Goal: Check status: Check status

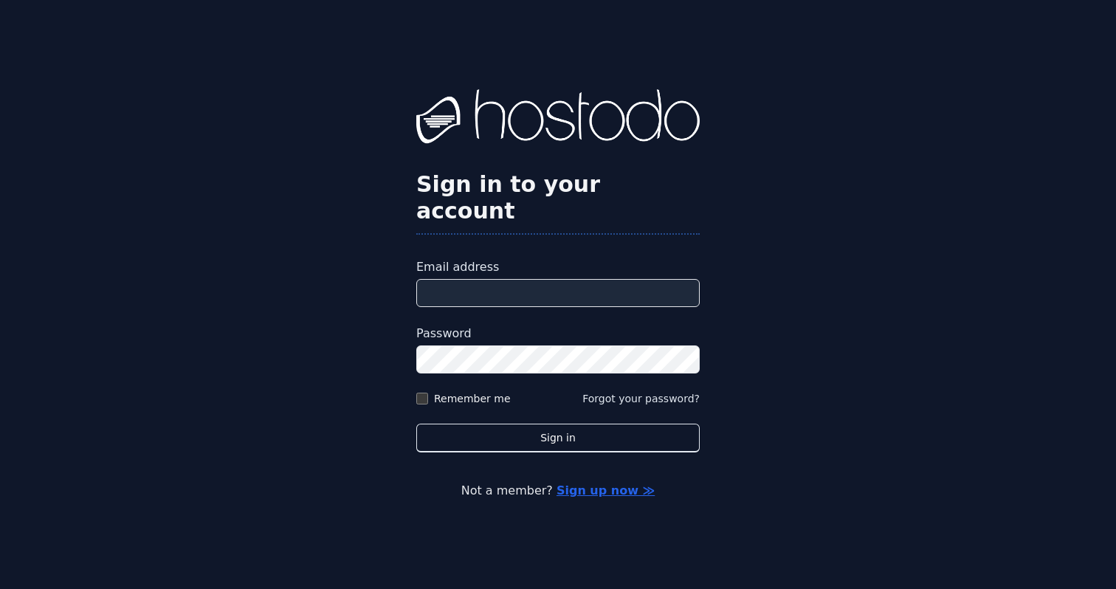
click at [515, 281] on input "Email address" at bounding box center [558, 293] width 284 height 28
type input "**********"
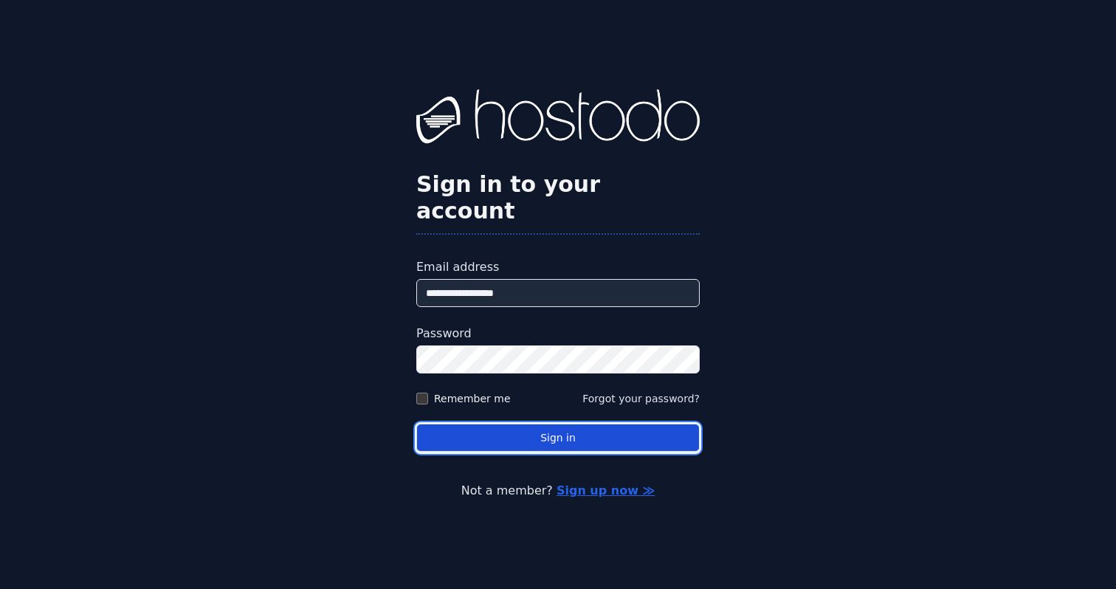
click at [616, 431] on button "Sign in" at bounding box center [558, 438] width 284 height 29
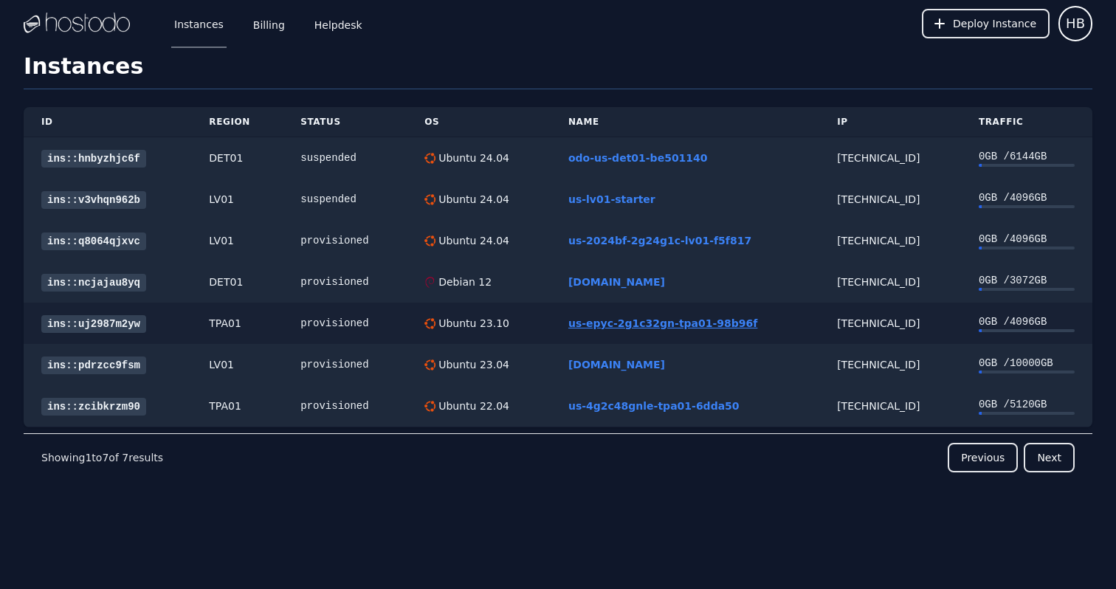
click at [637, 323] on link "us-epyc-2g1c32gn-tpa01-98b96f" at bounding box center [662, 323] width 189 height 12
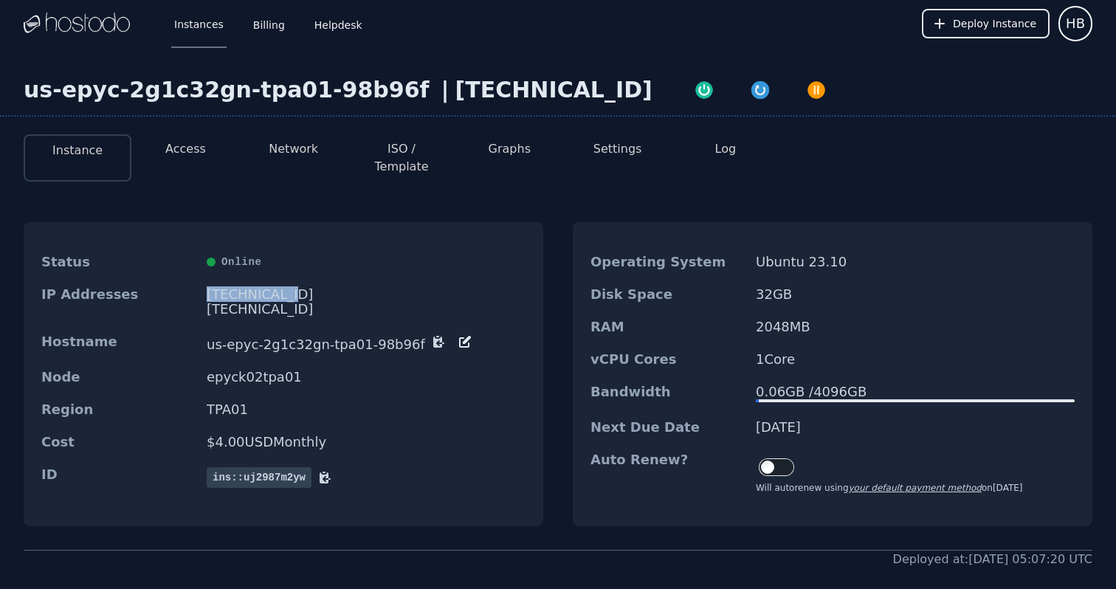
click at [266, 287] on div "[TECHNICAL_ID]" at bounding box center [366, 294] width 319 height 15
click at [183, 159] on li "Access" at bounding box center [185, 157] width 108 height 47
click at [183, 153] on button "Access" at bounding box center [185, 149] width 41 height 18
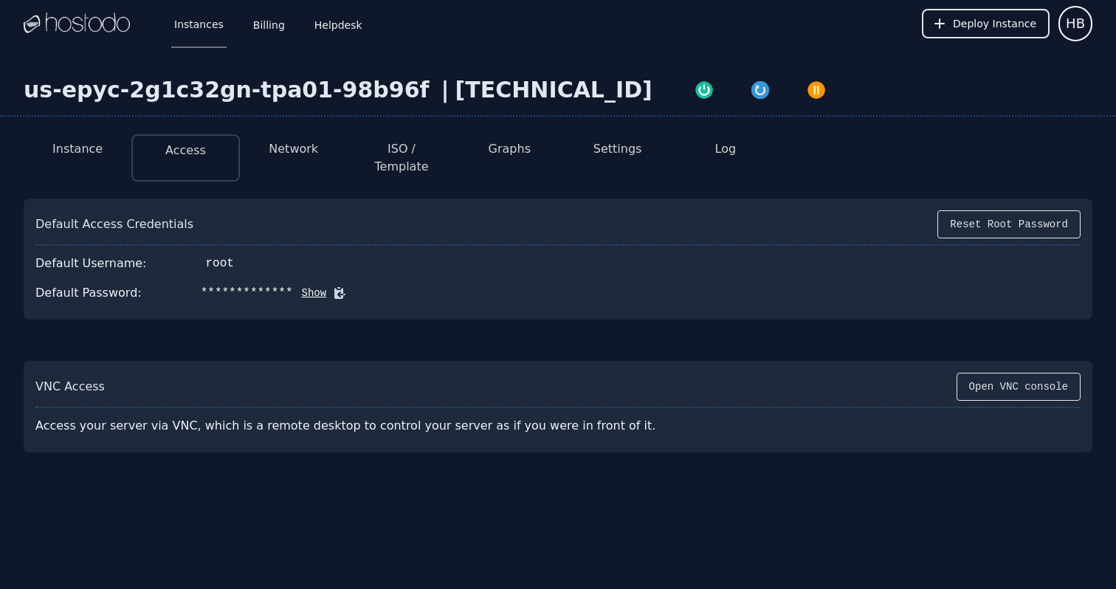
click at [334, 288] on icon at bounding box center [339, 293] width 11 height 11
click at [70, 134] on li "Instance" at bounding box center [78, 157] width 108 height 47
click at [69, 139] on li "Instance" at bounding box center [78, 157] width 108 height 47
click at [69, 143] on button "Instance" at bounding box center [77, 149] width 50 height 18
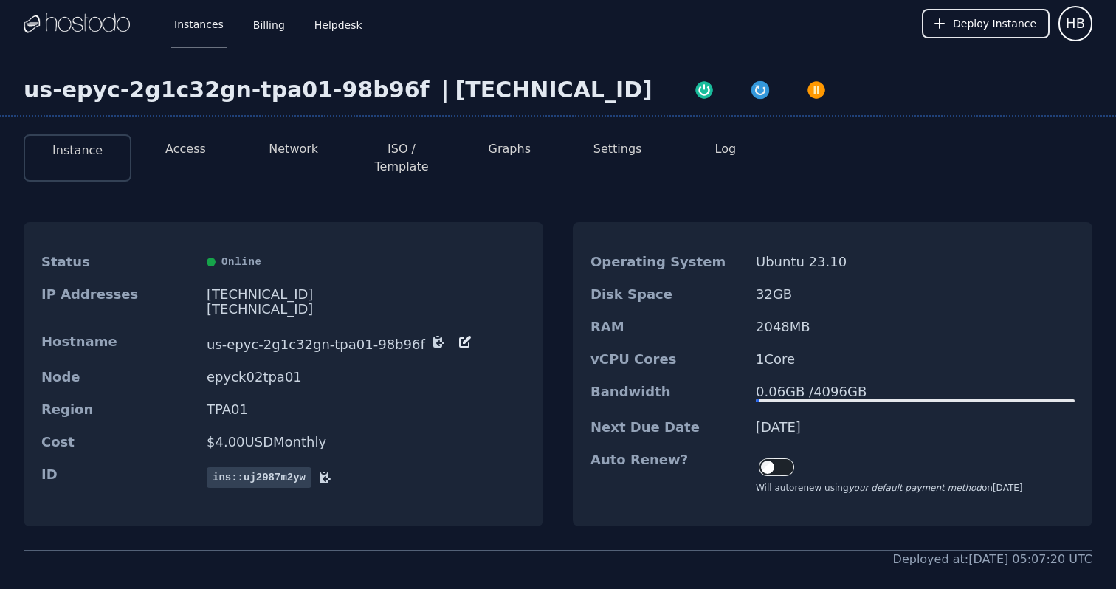
click at [549, 488] on div "Status Online IP Addresses 66.187.6.219 2606:65c0:20:158:a340:24b8:27c0:3cdd/64…" at bounding box center [558, 374] width 1069 height 351
